Goal: Check status: Check status

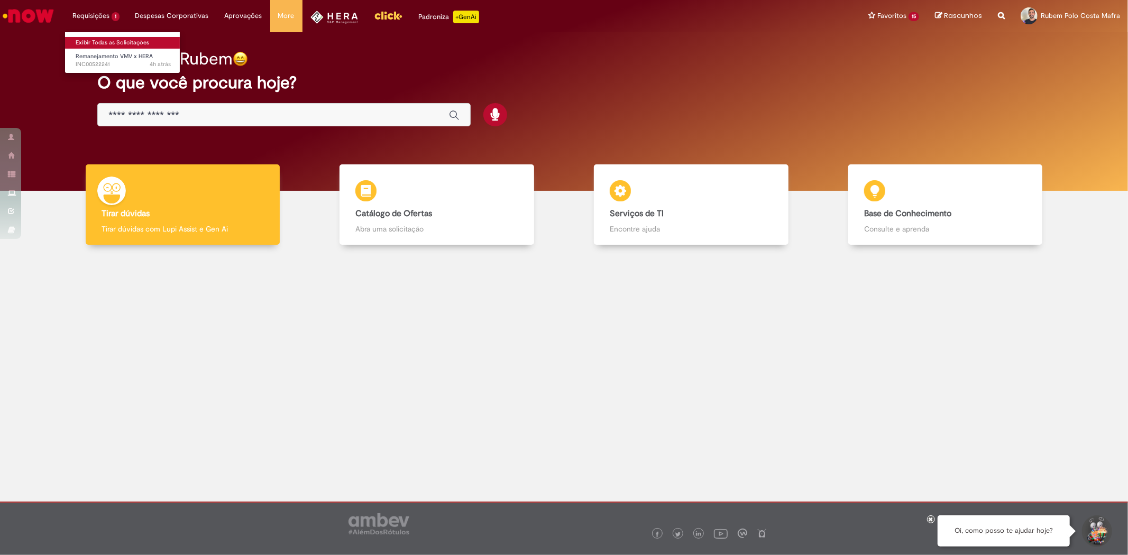
click at [106, 38] on link "Exibir Todas as Solicitações" at bounding box center [123, 43] width 116 height 12
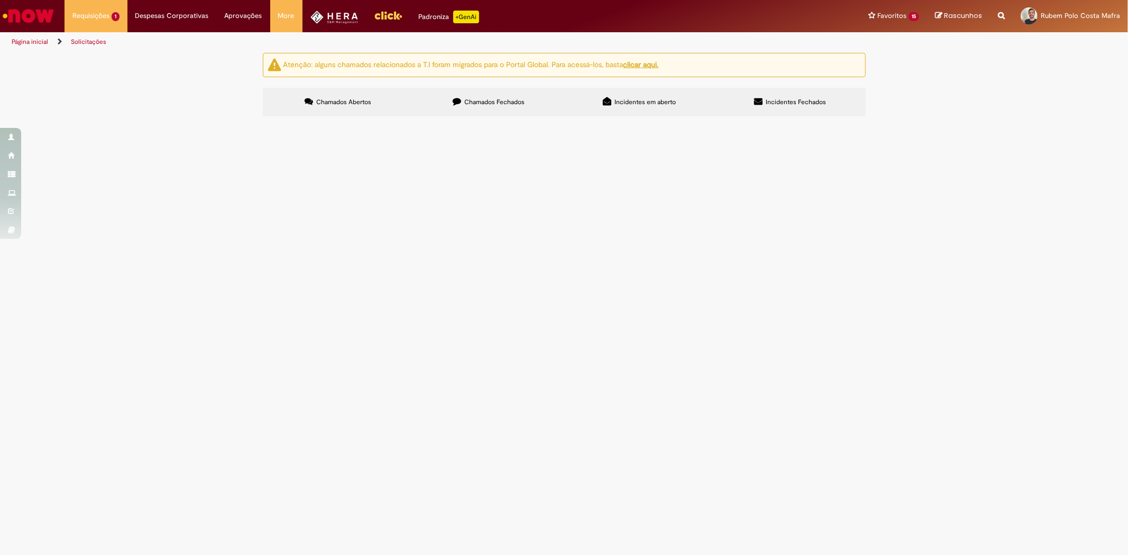
click at [464, 110] on label "Chamados Fechados" at bounding box center [489, 102] width 151 height 29
click at [0, 0] on span "R13441006" at bounding box center [0, 0] width 0 height 0
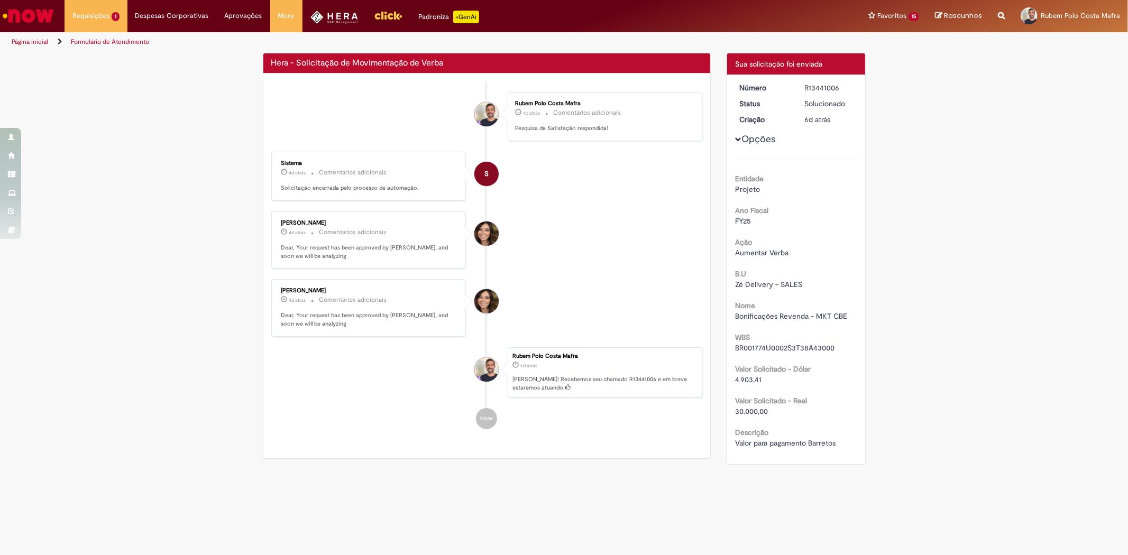
click at [817, 86] on div "R13441006" at bounding box center [829, 88] width 49 height 11
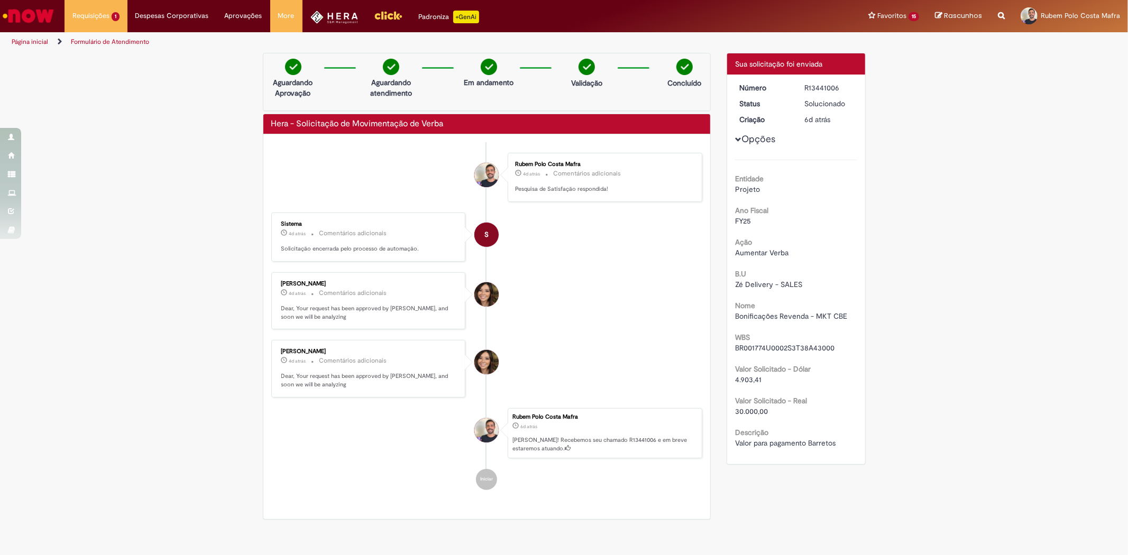
copy div "R13441006"
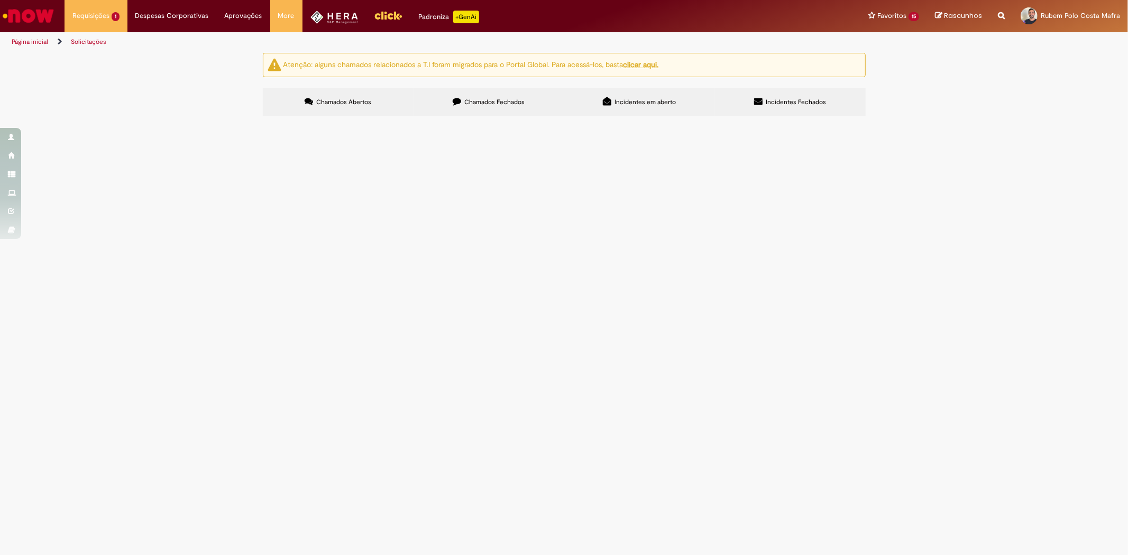
click at [0, 0] on section "Itens solicitados Exportar como PDF Exportar como Excel Exportar como CSV Itens…" at bounding box center [0, 0] width 0 height 0
click at [469, 108] on label "Chamados Fechados" at bounding box center [489, 102] width 151 height 29
click at [0, 0] on span "Tabela de Preço Revenda - Revendas Novas" at bounding box center [0, 0] width 0 height 0
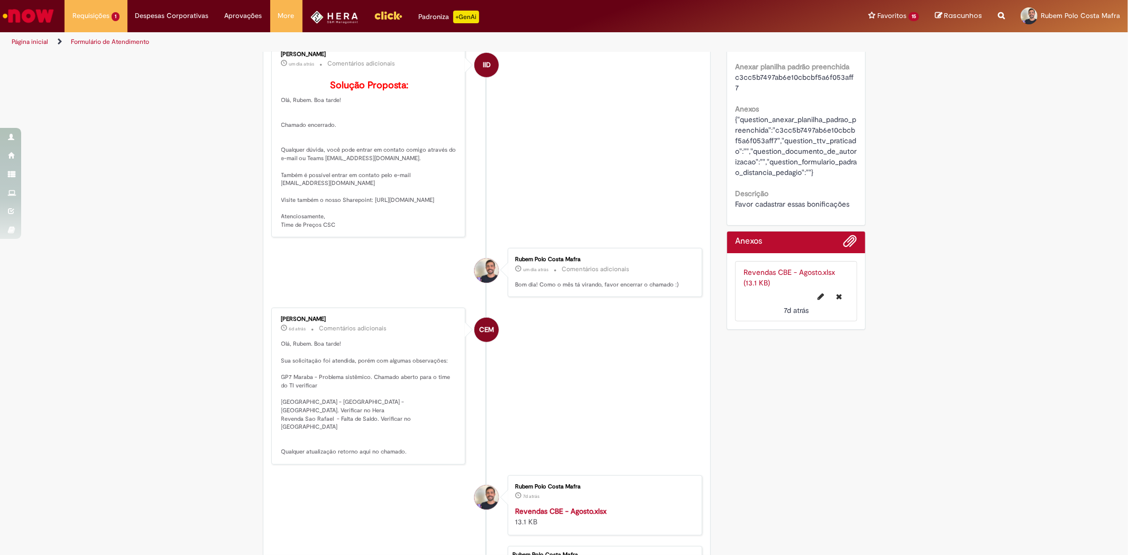
scroll to position [44, 0]
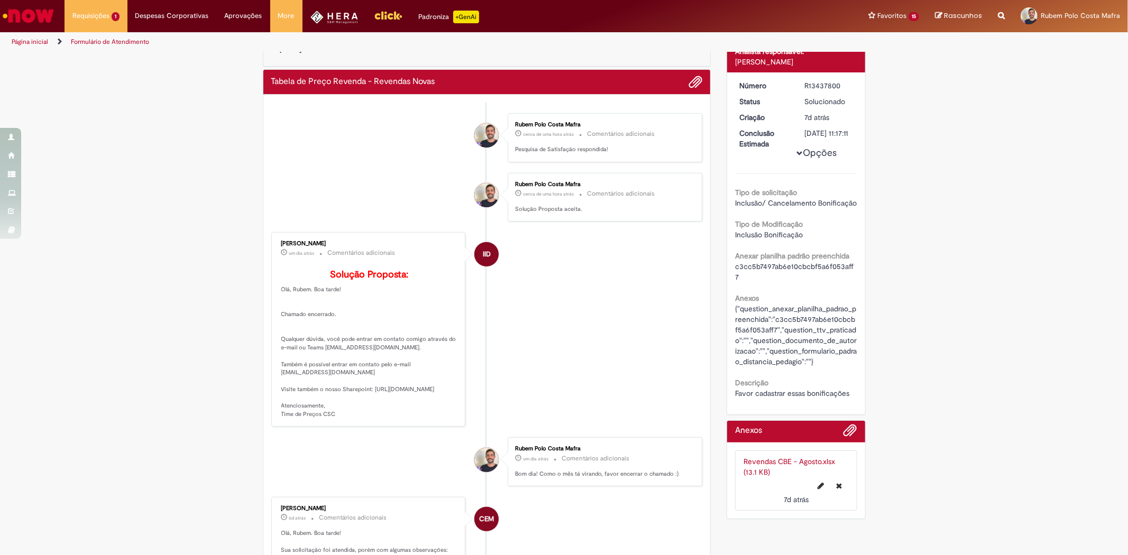
click at [813, 82] on div "R13437800" at bounding box center [829, 85] width 49 height 11
copy div "R13437800"
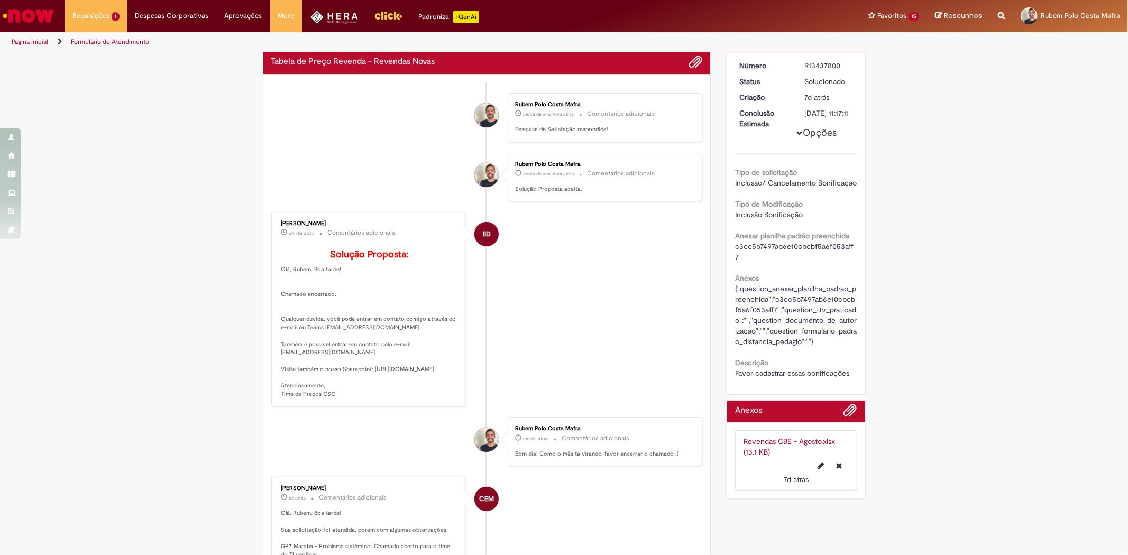
scroll to position [0, 0]
